Goal: Task Accomplishment & Management: Complete application form

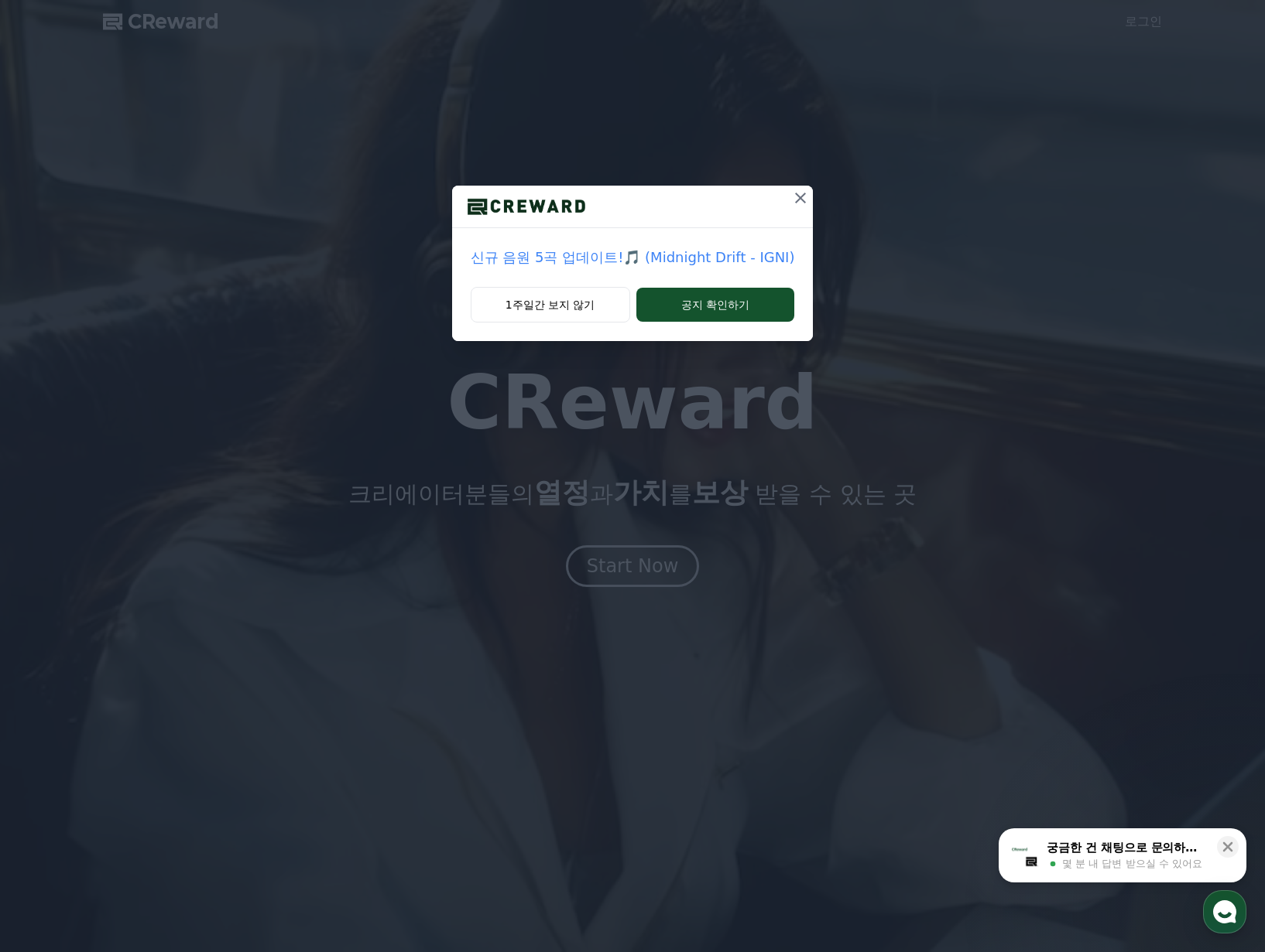
click at [797, 196] on icon at bounding box center [800, 198] width 18 height 18
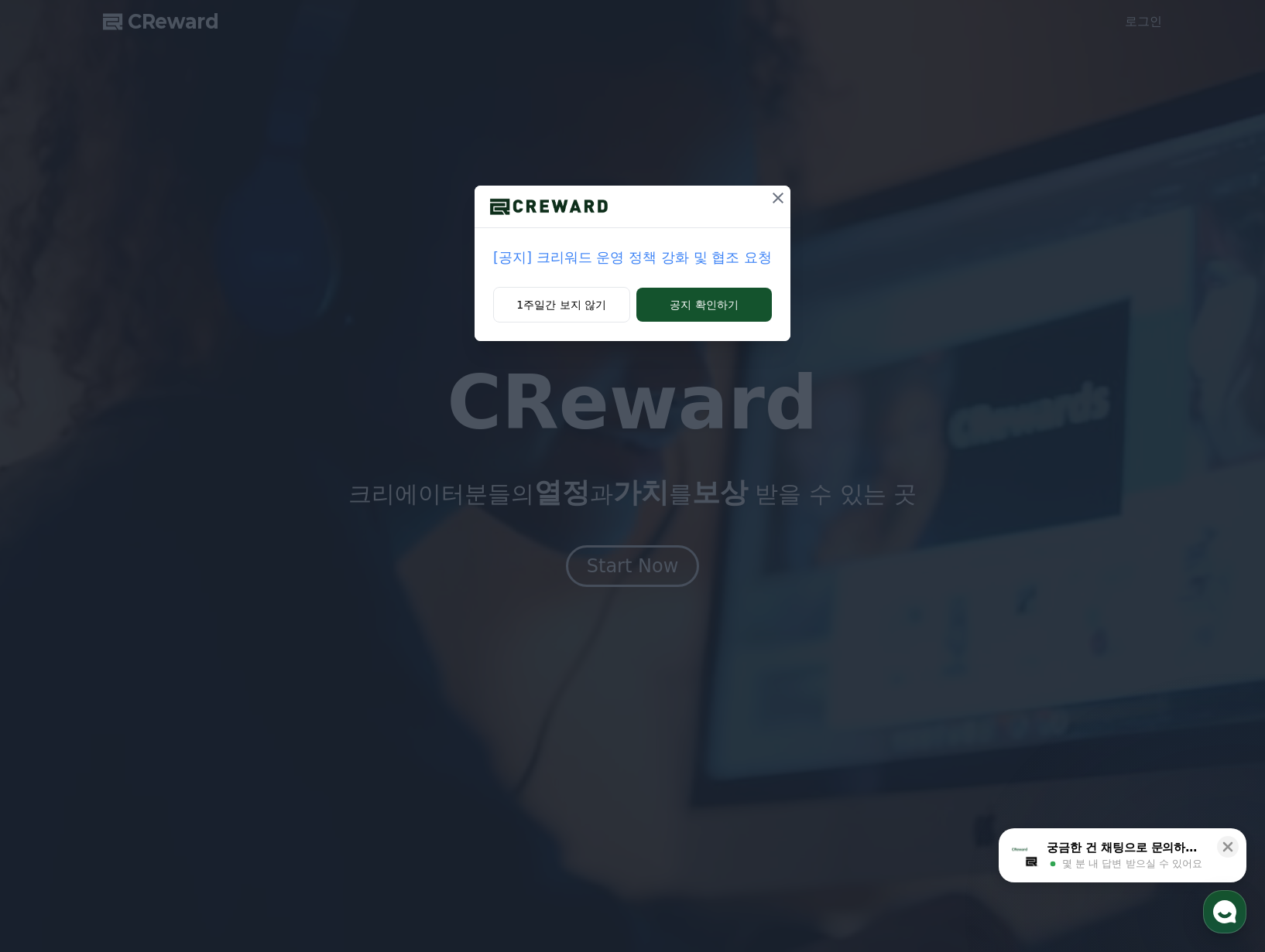
click at [781, 193] on icon at bounding box center [778, 198] width 18 height 18
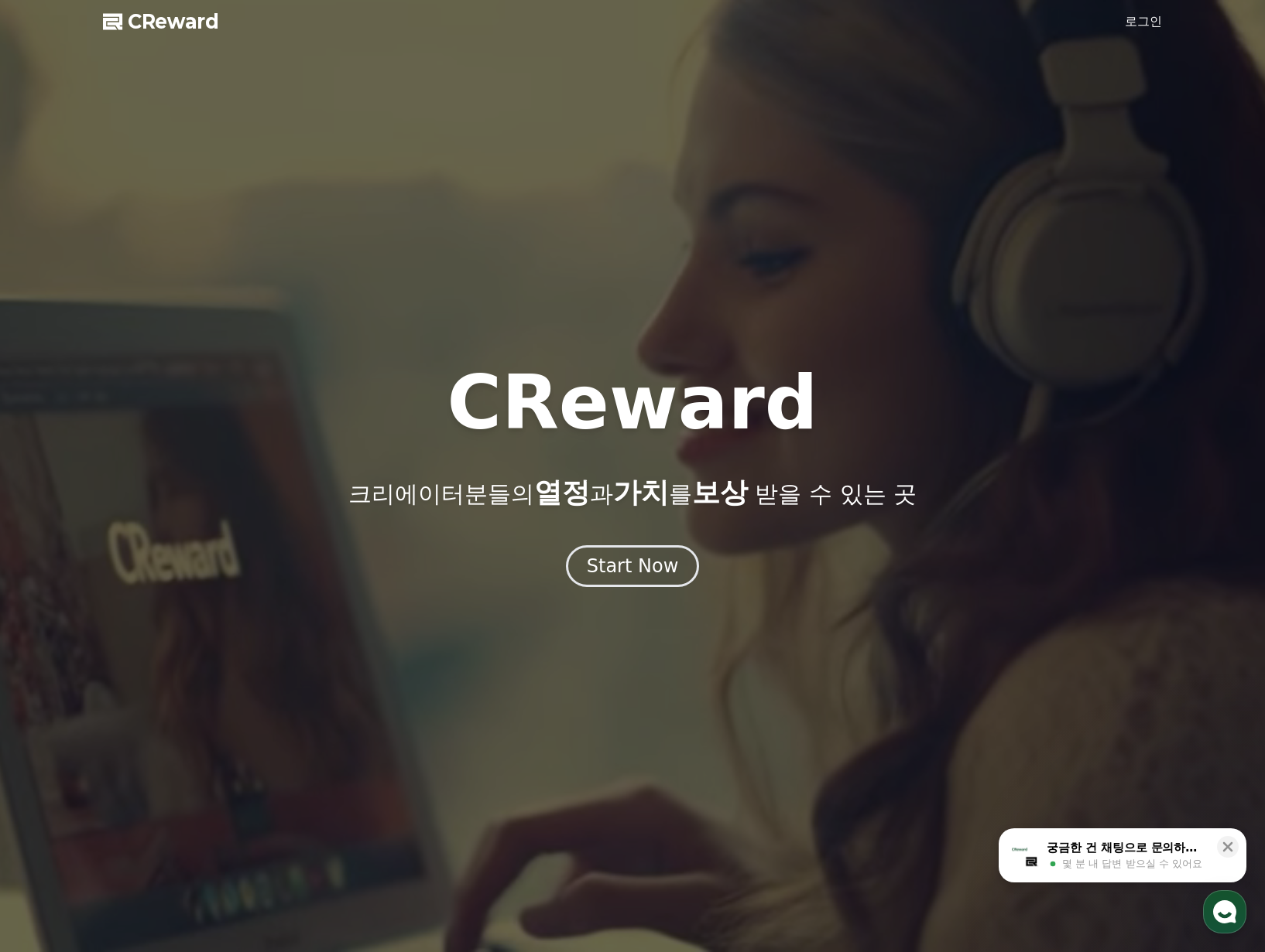
click at [1141, 6] on div at bounding box center [632, 476] width 1265 height 952
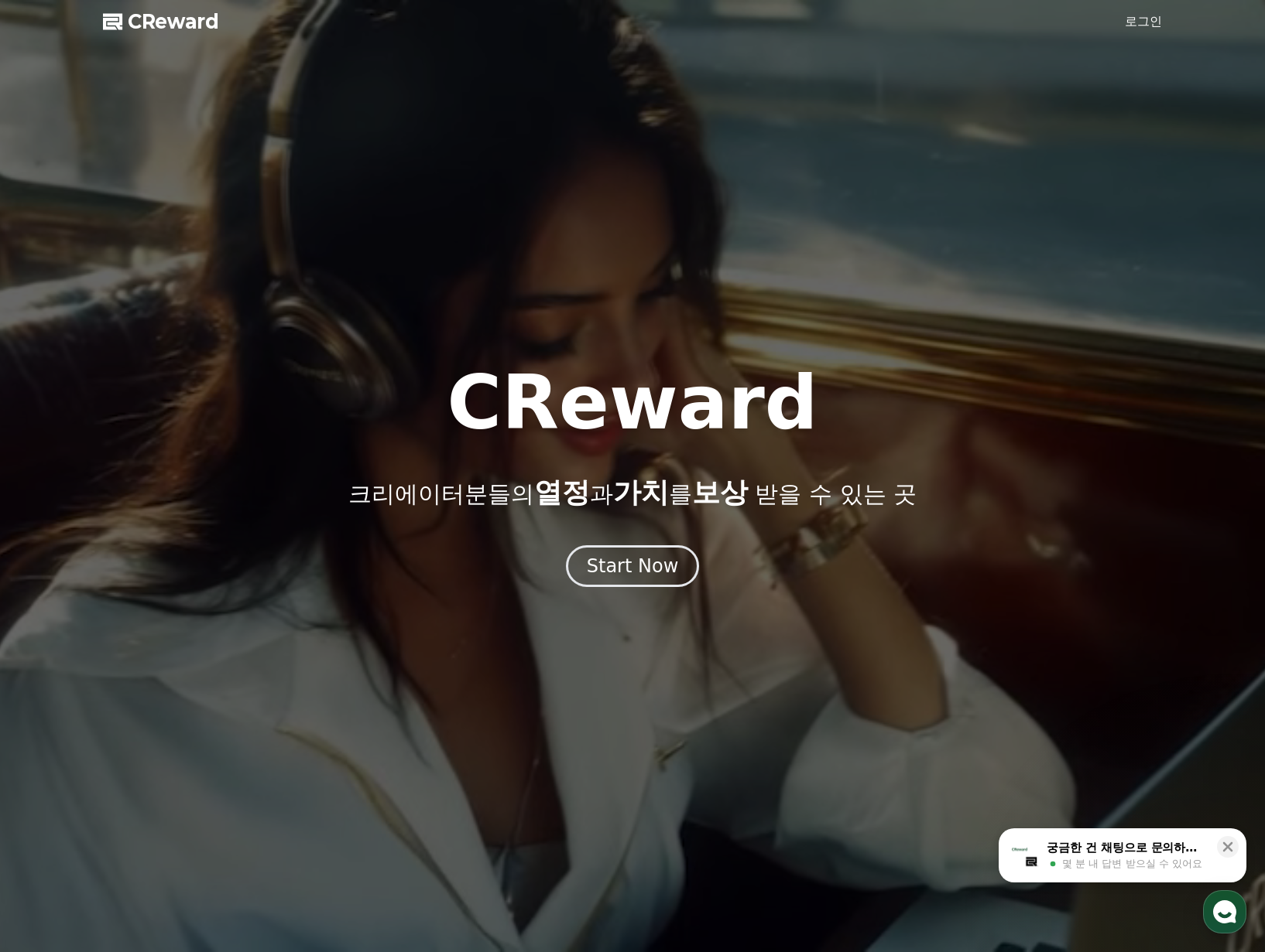
click at [1143, 17] on link "로그인" at bounding box center [1143, 22] width 37 height 18
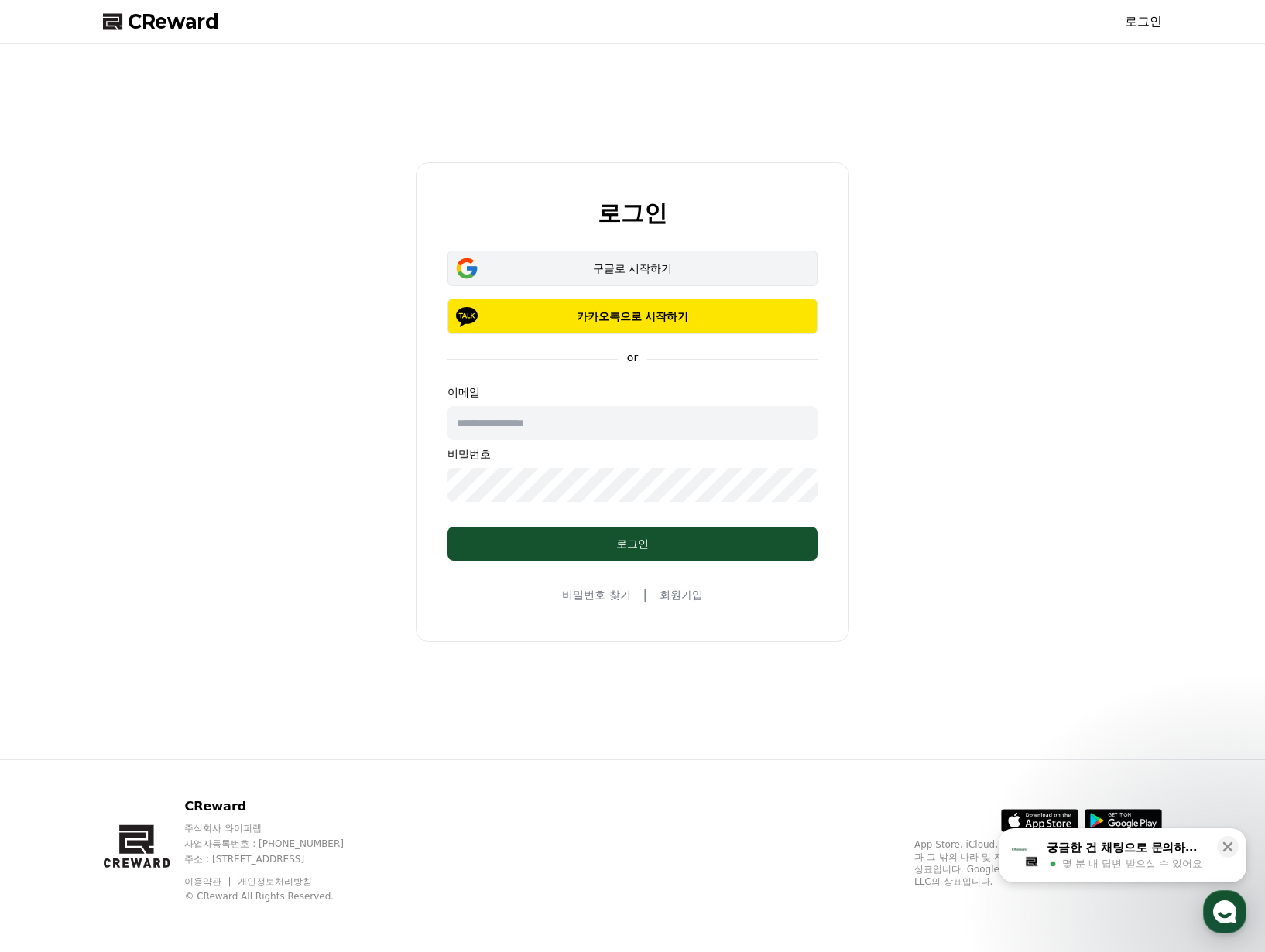
click at [694, 264] on div "구글로 시작하기" at bounding box center [632, 268] width 325 height 16
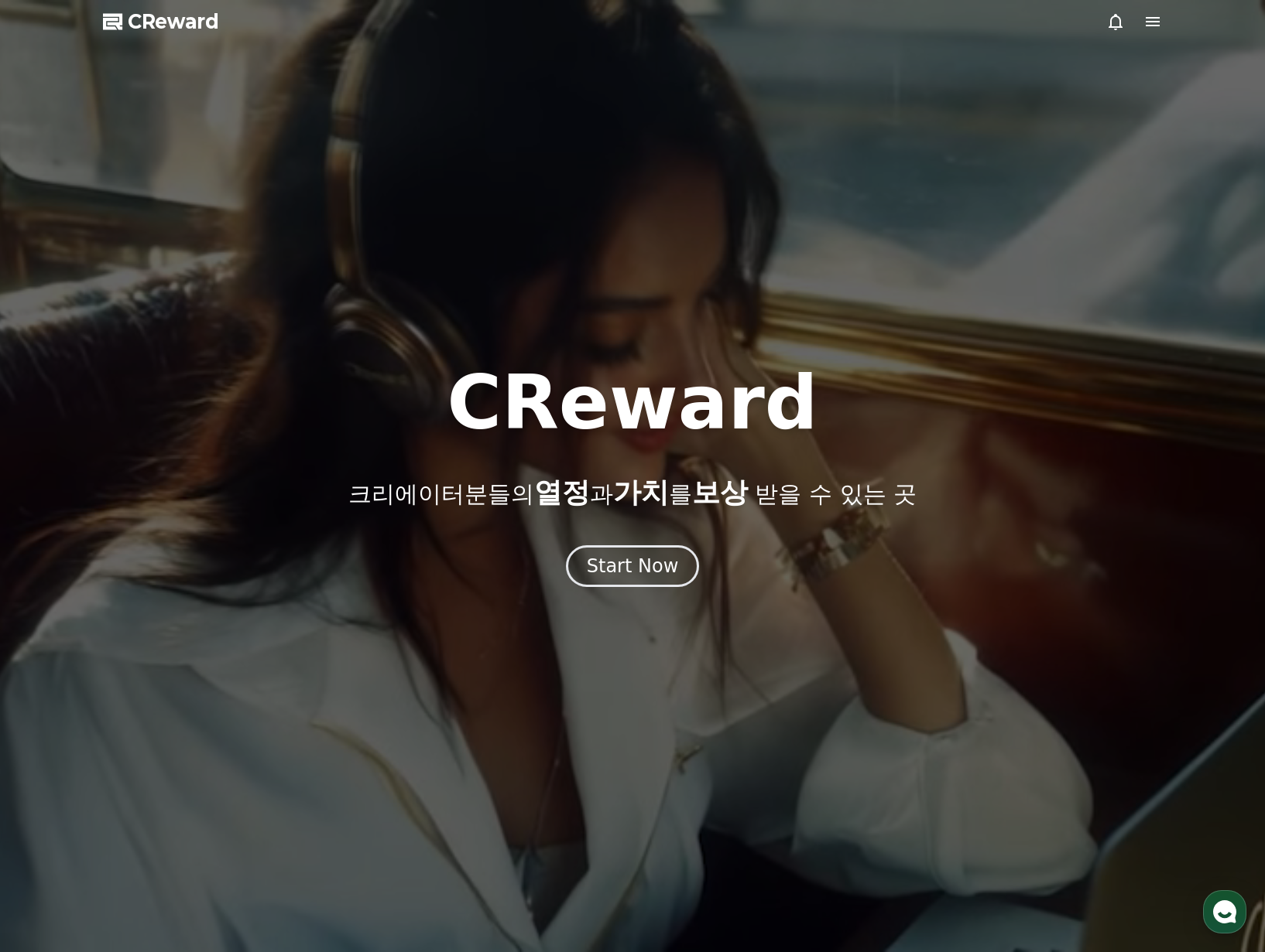
click at [1178, 185] on div at bounding box center [632, 476] width 1265 height 952
